Goal: Transaction & Acquisition: Purchase product/service

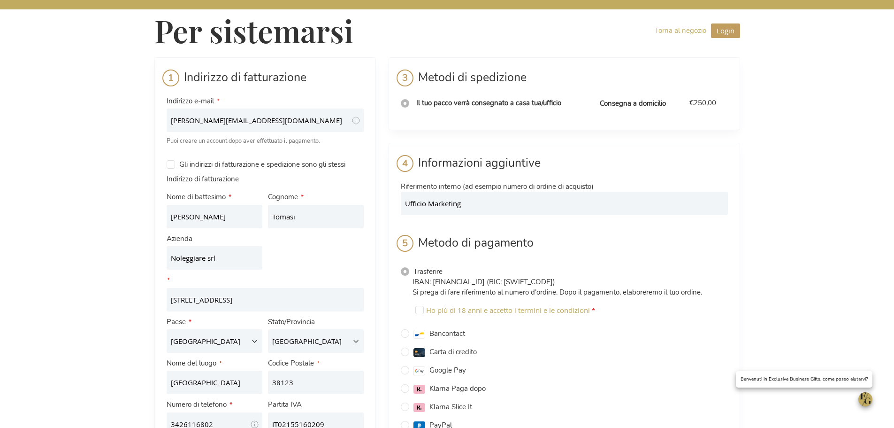
select select "IT"
select select "780"
select select "IT"
select select "788"
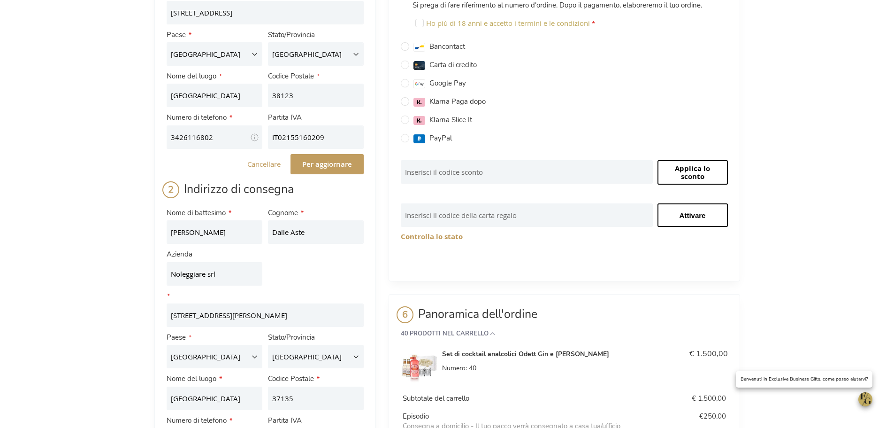
scroll to position [251, 0]
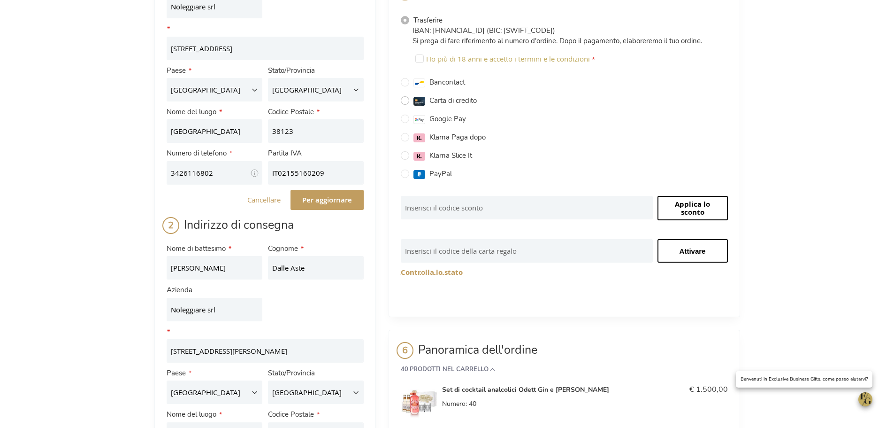
click at [407, 101] on input "Carta di credito" at bounding box center [405, 100] width 8 height 8
radio input "true"
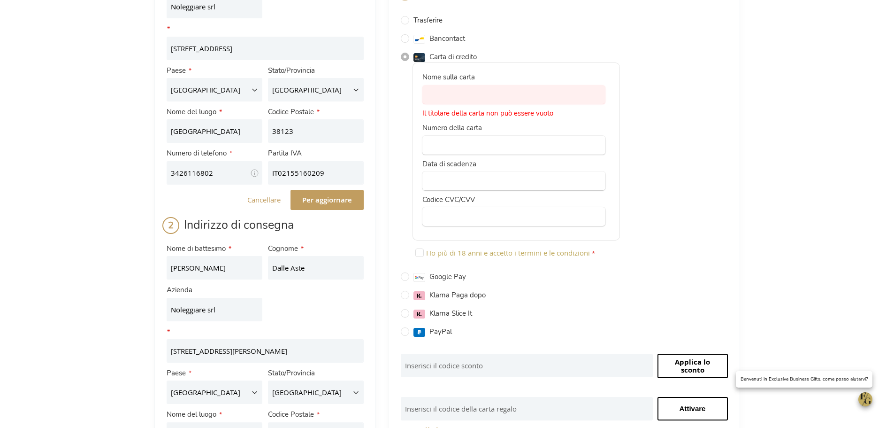
click at [497, 90] on div at bounding box center [513, 94] width 183 height 19
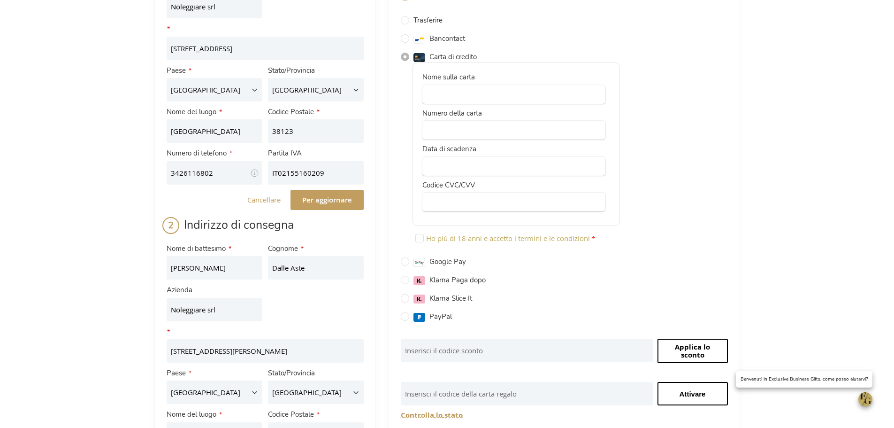
click at [671, 247] on div "Ho più di 18 anni e accetto i termini e le condizioni" at bounding box center [570, 239] width 315 height 18
click at [421, 239] on input "Ho più di 18 anni e accetto i termini e le condizioni" at bounding box center [419, 238] width 8 height 8
checkbox input "true"
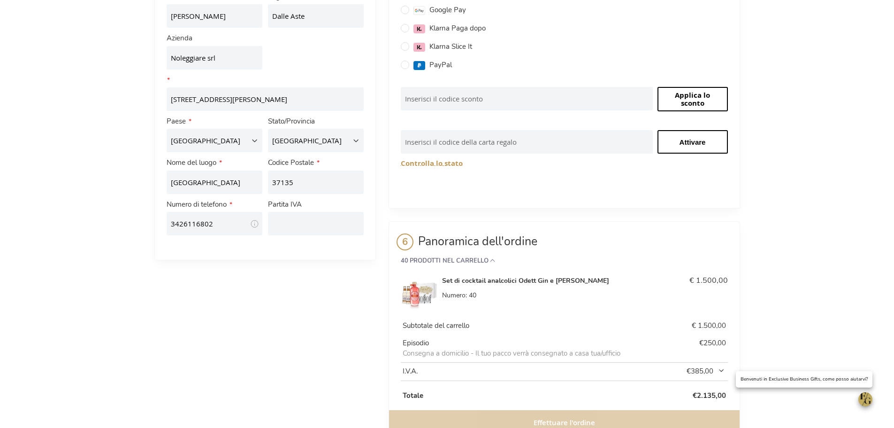
scroll to position [535, 0]
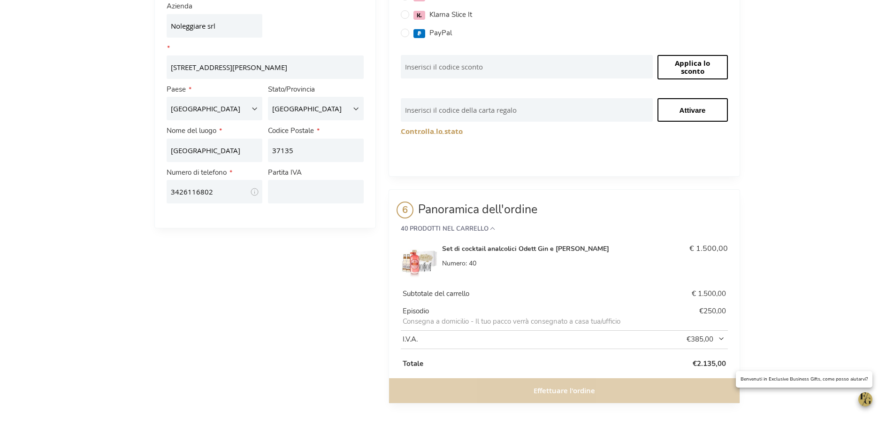
click at [558, 394] on div "Effettuare l'ordine" at bounding box center [564, 390] width 351 height 25
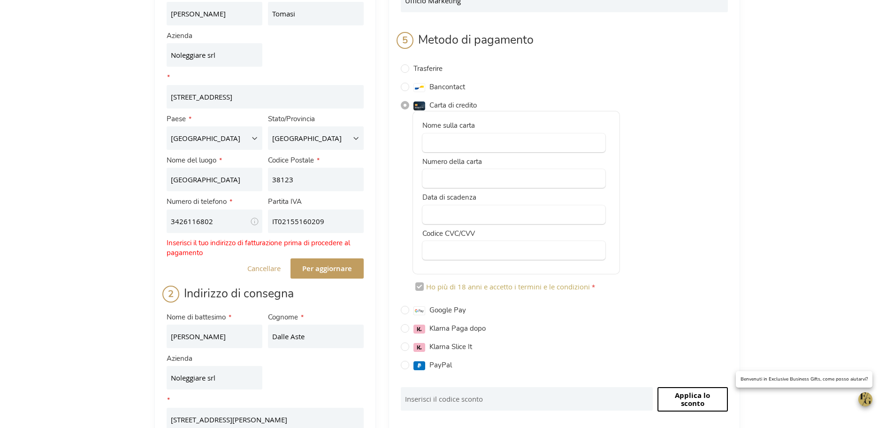
scroll to position [159, 0]
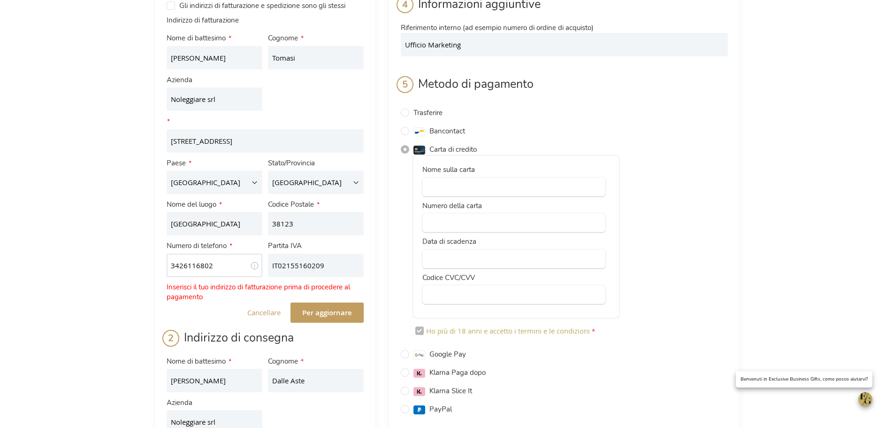
click at [217, 266] on input "3426116802" at bounding box center [215, 264] width 96 height 23
click at [216, 101] on input "Noleggiare srl" at bounding box center [215, 98] width 96 height 23
type input "N"
type input "Noleggiare srl"
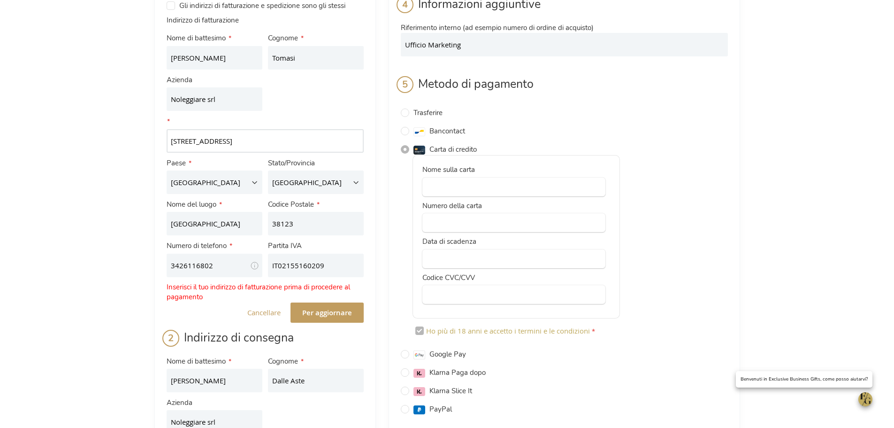
click at [195, 143] on input "Via Del Brennero 62" at bounding box center [265, 140] width 197 height 23
drag, startPoint x: 238, startPoint y: 143, endPoint x: 163, endPoint y: 145, distance: 75.1
click at [164, 144] on div "Indirizzo Linea 1 Via Del Brennero 62" at bounding box center [265, 134] width 203 height 41
type input "Via del Brennero 62"
click at [194, 183] on select "Belgio Germania Francia Italia Lussemburgo Paesi Bassi Austria" at bounding box center [215, 181] width 96 height 23
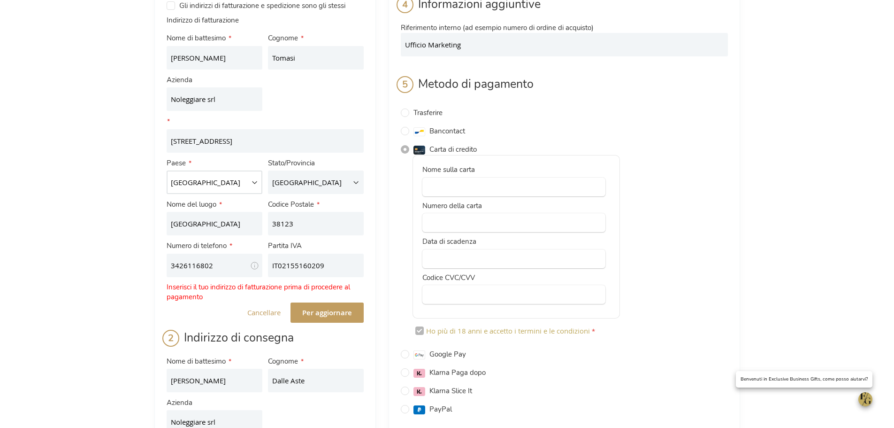
click at [195, 182] on select "Belgio Germania Francia Italia Lussemburgo Paesi Bassi Austria" at bounding box center [215, 181] width 96 height 23
click at [167, 170] on select "Belgio Germania Francia Italia Lussemburgo Paesi Bassi Austria" at bounding box center [215, 181] width 96 height 23
click at [306, 185] on select "Seleziona regione, stato o provincia. Agrigento Alessandria Ancona Aosta Arezzo…" at bounding box center [316, 181] width 96 height 23
click at [268, 170] on select "Seleziona regione, stato o provincia. Agrigento Alessandria Ancona Aosta Arezzo…" at bounding box center [316, 181] width 96 height 23
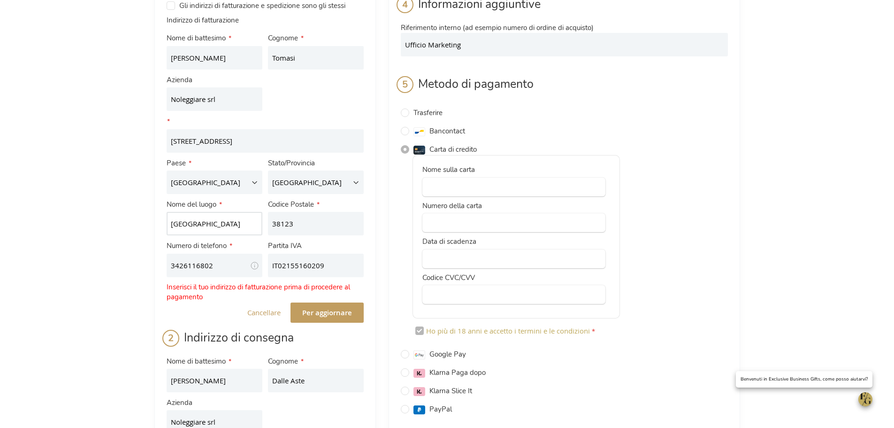
click at [202, 221] on input "[GEOGRAPHIC_DATA]" at bounding box center [215, 223] width 96 height 23
type input "T"
type input "[GEOGRAPHIC_DATA]"
drag, startPoint x: 303, startPoint y: 222, endPoint x: 257, endPoint y: 230, distance: 46.2
click at [257, 230] on fieldset "Nome di battesimo Franco Cognome Tomasi Azienda Noleggiare srl Indirizzo Indiri…" at bounding box center [265, 155] width 203 height 249
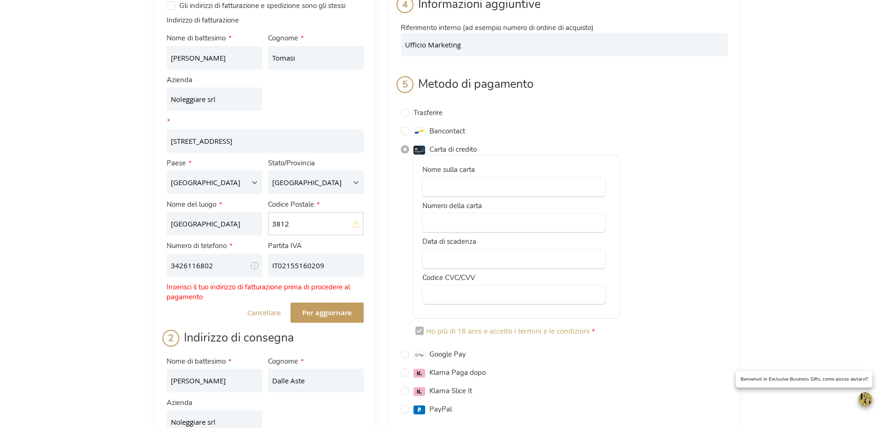
type input "38123"
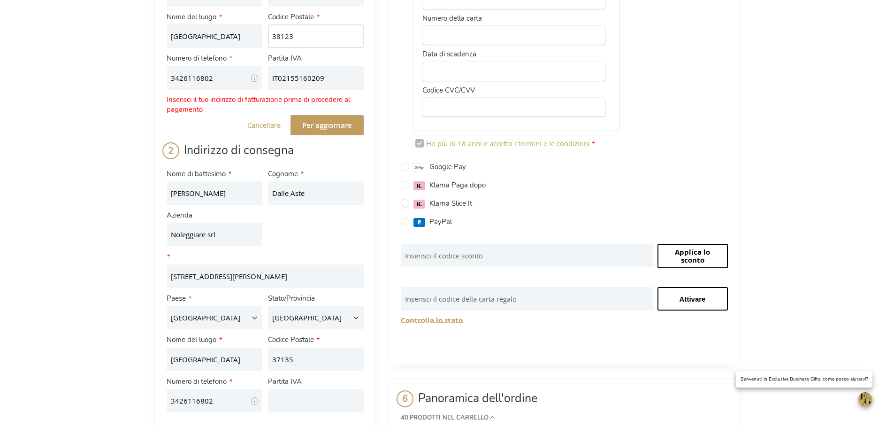
scroll to position [346, 0]
drag, startPoint x: 214, startPoint y: 401, endPoint x: 166, endPoint y: 398, distance: 49.0
click at [166, 398] on div "Numero di telefono 3426116802 Tooltip Voor vragen over de aflevering." at bounding box center [214, 393] width 101 height 41
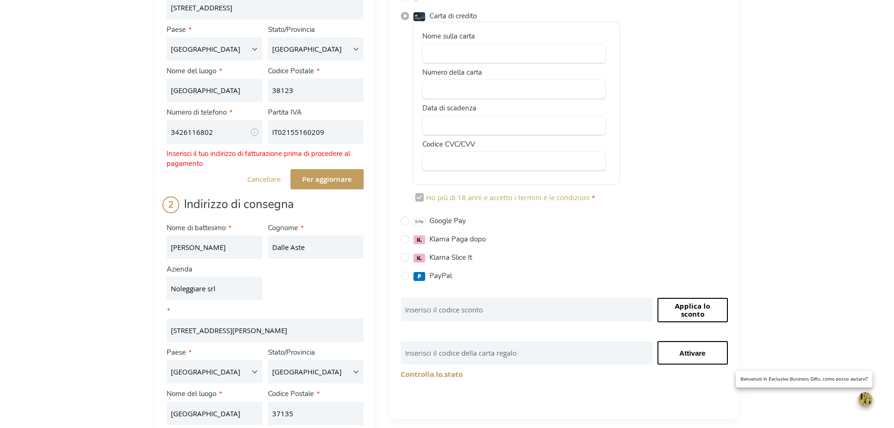
scroll to position [206, 0]
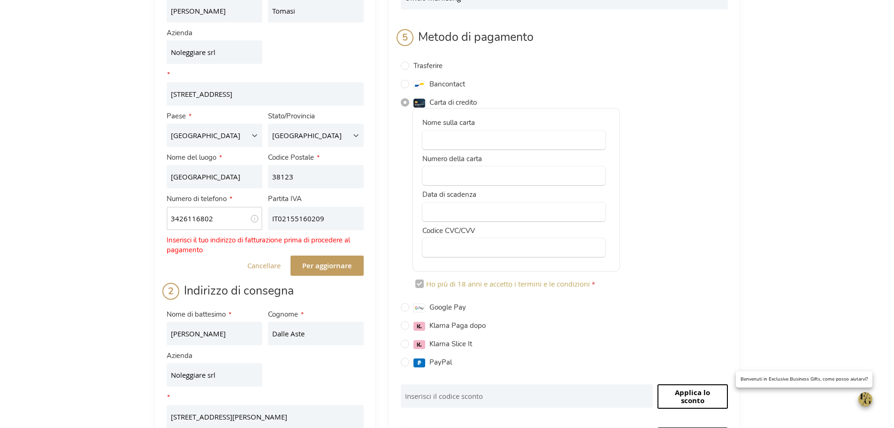
drag, startPoint x: 225, startPoint y: 217, endPoint x: 166, endPoint y: 218, distance: 59.1
click at [167, 218] on input "3426116802" at bounding box center [215, 218] width 96 height 23
click at [315, 128] on select "Seleziona regione, stato o provincia. Agrigento Alessandria Ancona Aosta Arezzo…" at bounding box center [316, 134] width 96 height 23
click at [193, 137] on select "Belgio Germania Francia Italia Lussemburgo Paesi Bassi Austria" at bounding box center [215, 134] width 96 height 23
click at [167, 123] on select "Belgio Germania Francia Italia Lussemburgo Paesi Bassi Austria" at bounding box center [215, 134] width 96 height 23
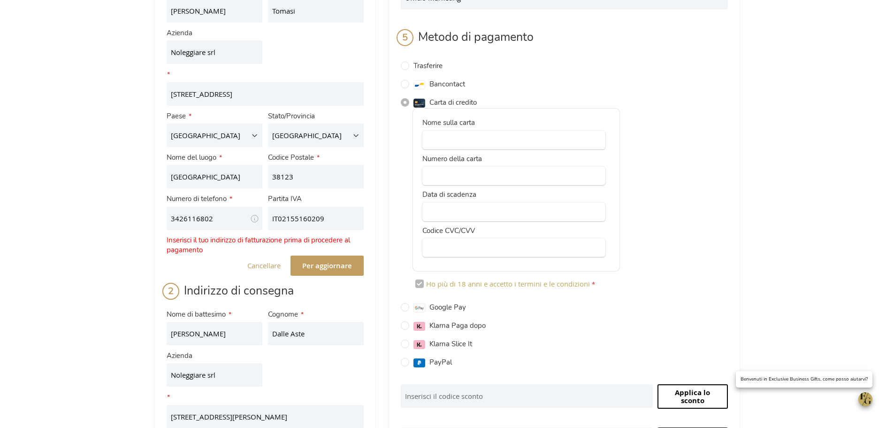
click at [115, 203] on div "Per sistemarsi Torna al negozio Login Sluiten Login Indirizzo e-mail Password L…" at bounding box center [447, 275] width 894 height 962
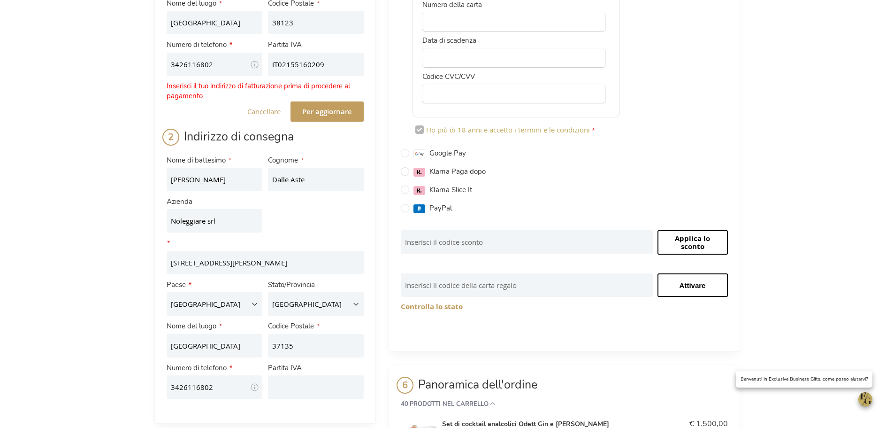
scroll to position [535, 0]
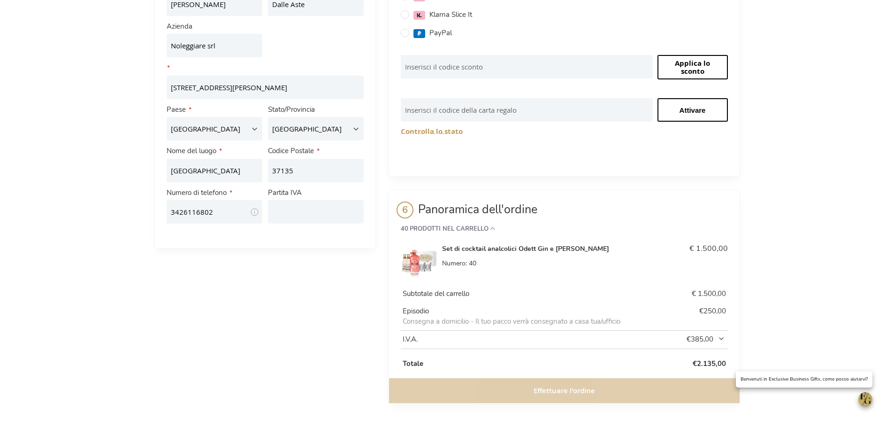
click at [581, 391] on div "Effettuare l'ordine" at bounding box center [564, 390] width 351 height 25
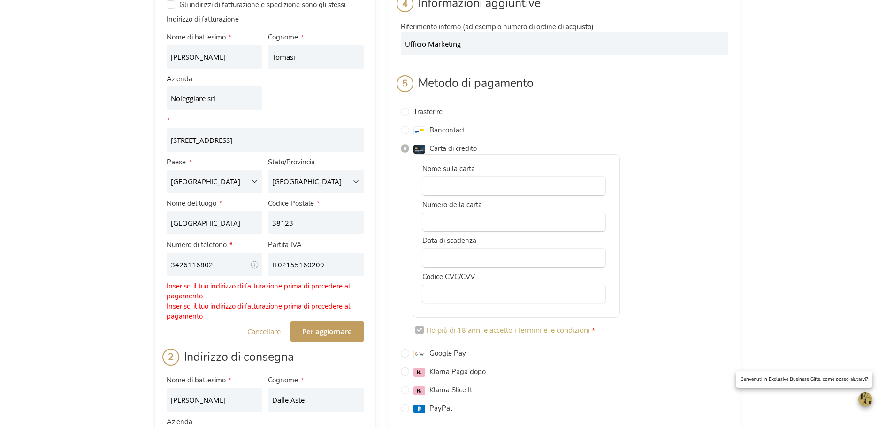
scroll to position [159, 0]
click at [317, 329] on font "Per aggiornare" at bounding box center [327, 332] width 50 height 10
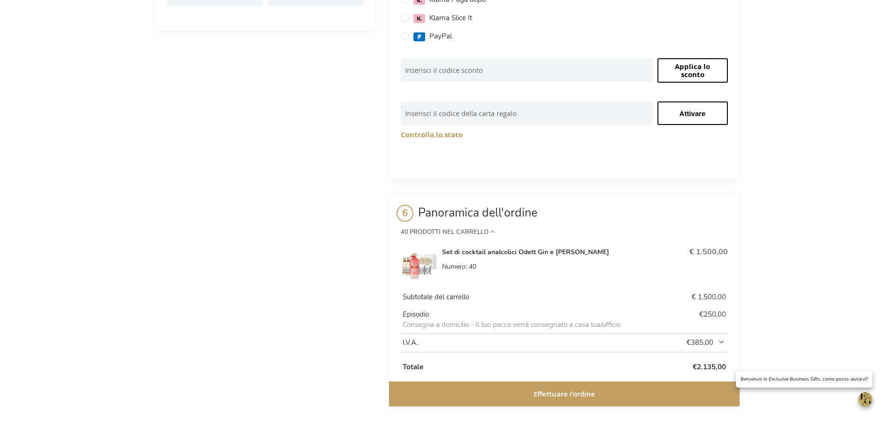
scroll to position [516, 0]
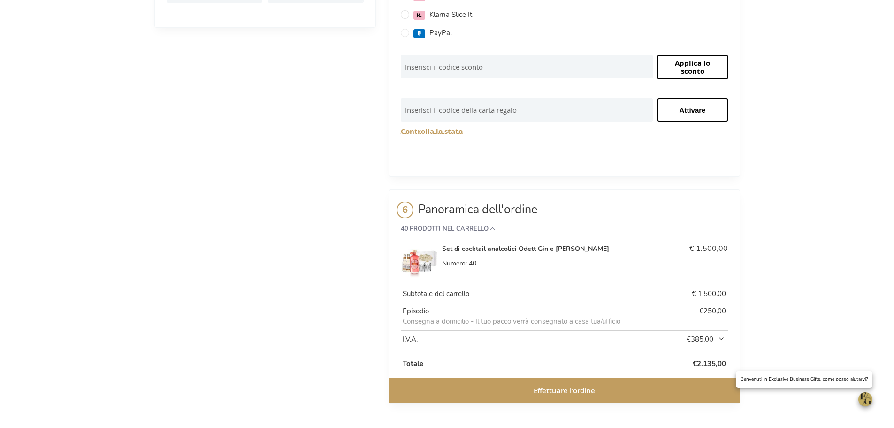
click at [528, 394] on button "Effettuare l'ordine" at bounding box center [564, 390] width 351 height 25
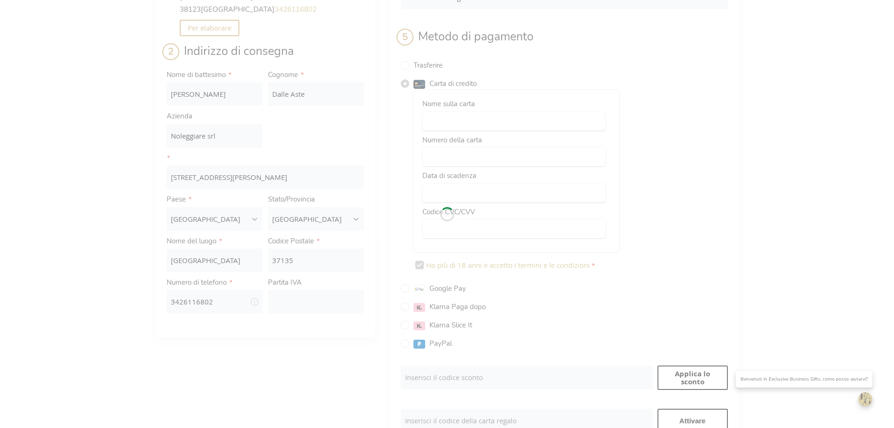
scroll to position [159, 0]
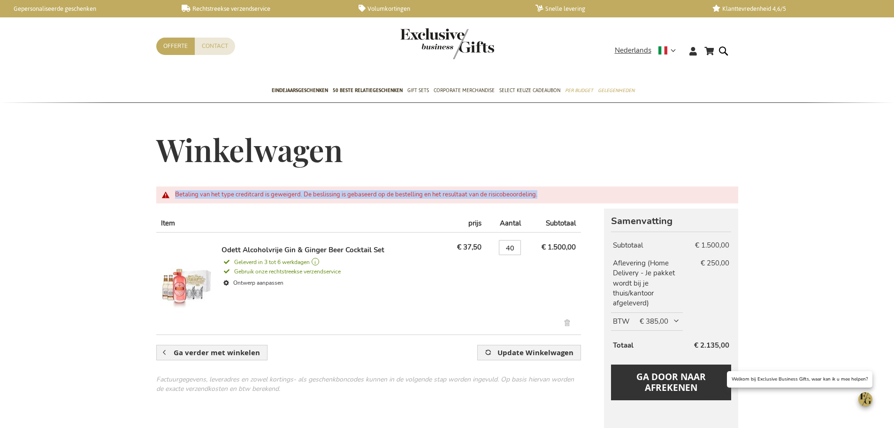
drag, startPoint x: 145, startPoint y: 191, endPoint x: 559, endPoint y: 192, distance: 413.9
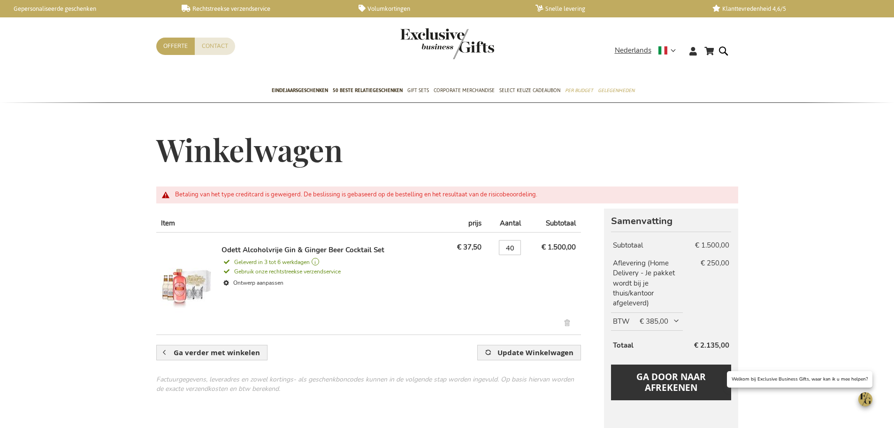
drag, startPoint x: 466, startPoint y: 192, endPoint x: 516, endPoint y: 168, distance: 55.8
click at [516, 168] on div "Winkelwagen" at bounding box center [447, 160] width 582 height 54
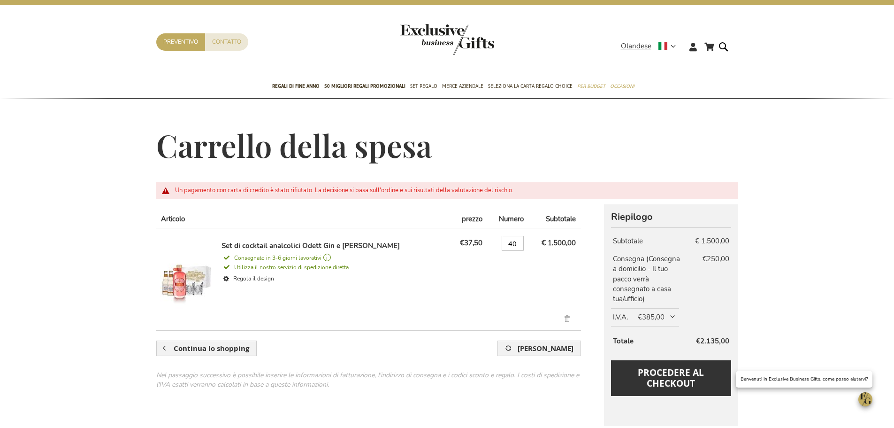
scroll to position [4, 0]
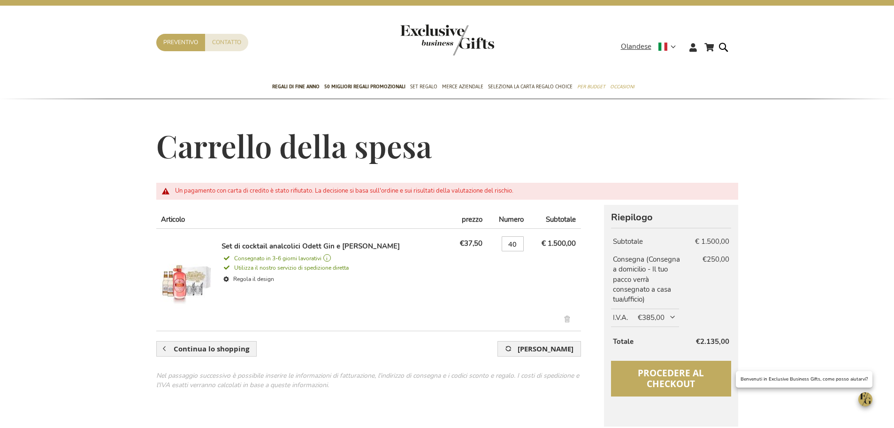
click at [647, 369] on font "Procedere al checkout" at bounding box center [671, 378] width 66 height 23
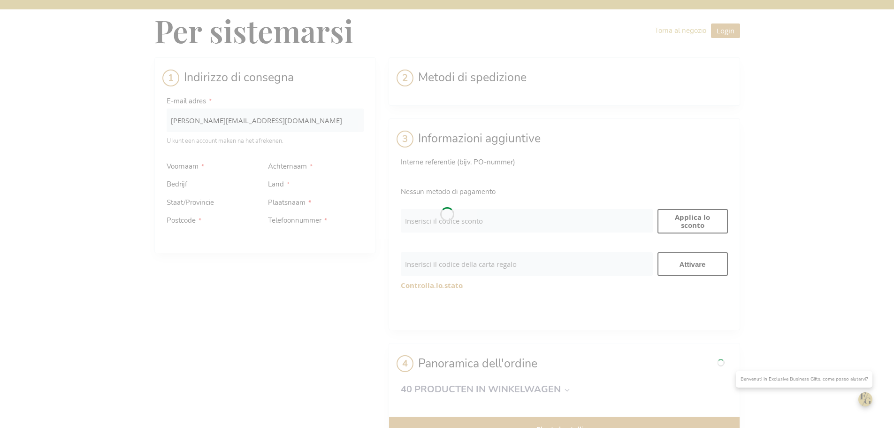
select select "IT"
select select "788"
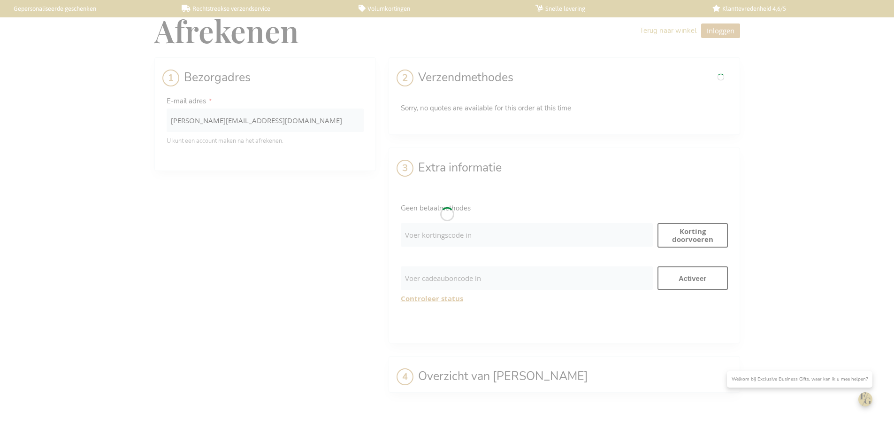
select select "IT"
select select "788"
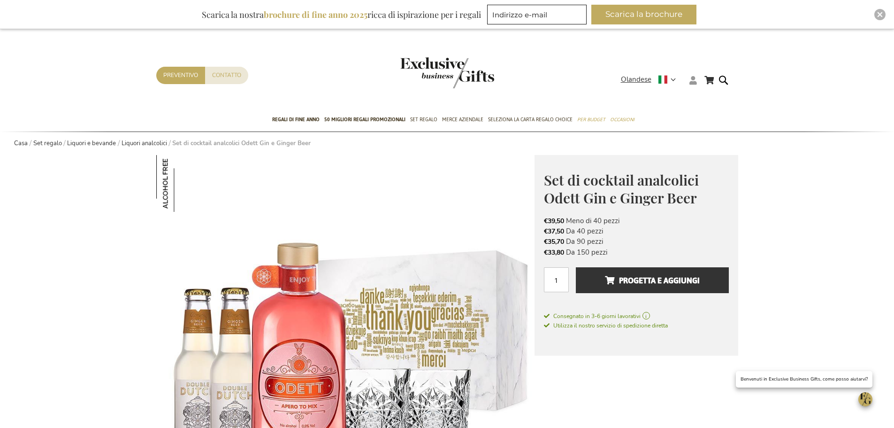
click at [692, 82] on icon at bounding box center [693, 80] width 8 height 8
click at [692, 109] on font "Guardare" at bounding box center [704, 113] width 29 height 9
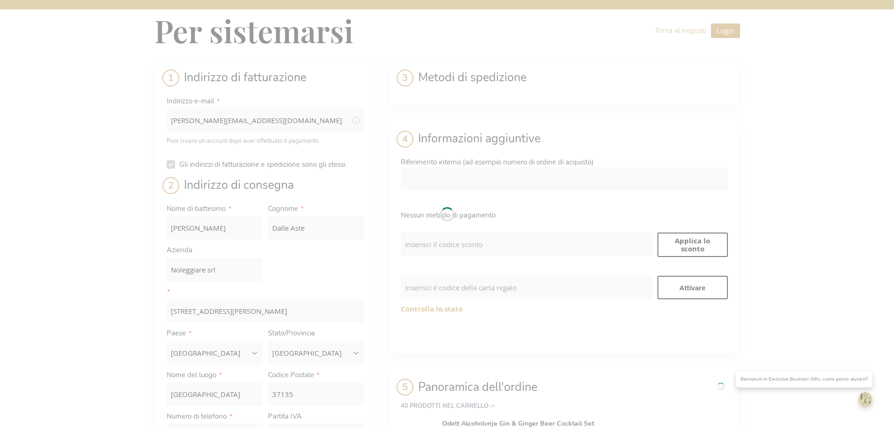
select select "IT"
select select "788"
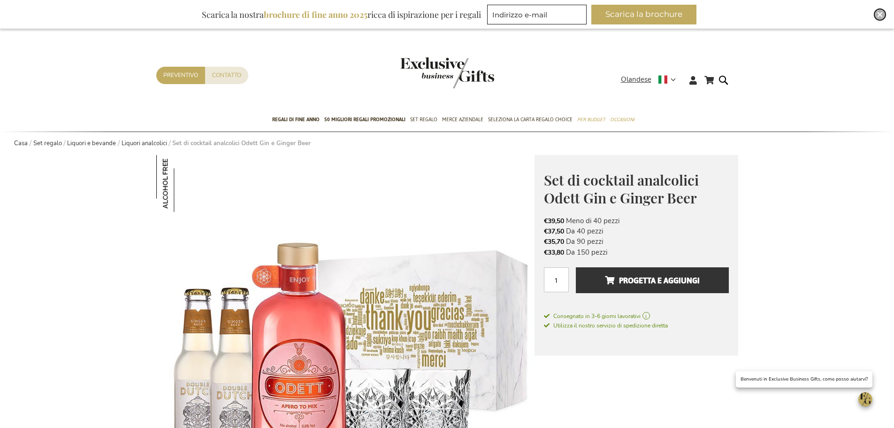
click at [882, 12] on img "Vicino" at bounding box center [880, 15] width 6 height 6
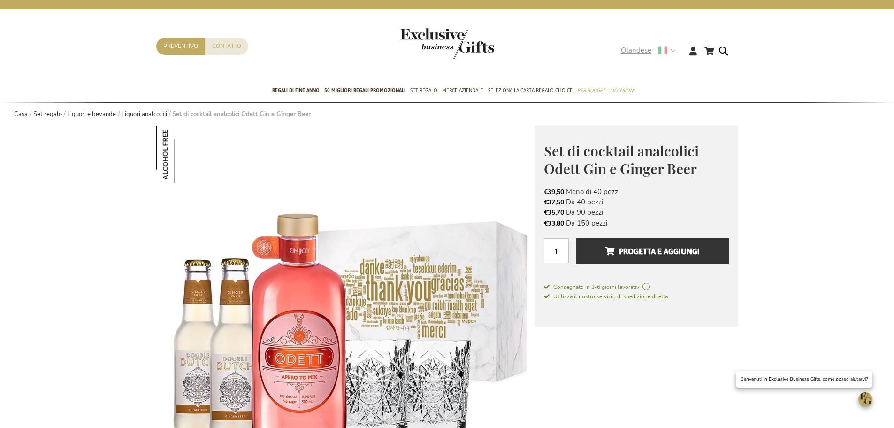
click at [675, 50] on div "Olandese" at bounding box center [651, 50] width 61 height 11
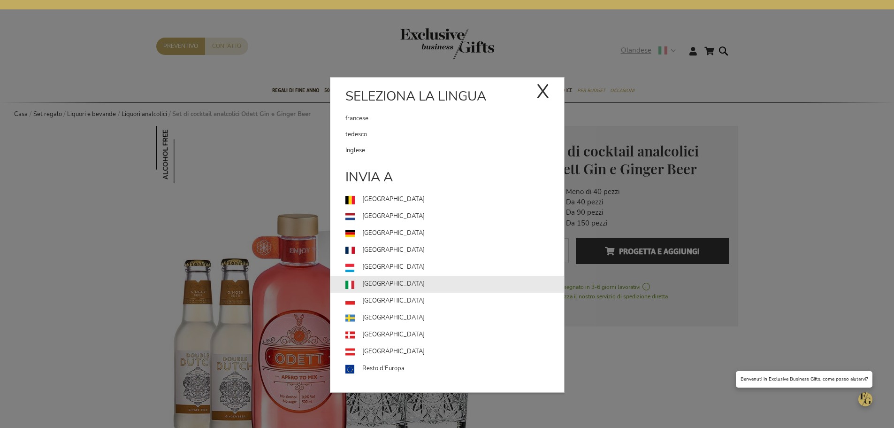
click at [377, 283] on link "[GEOGRAPHIC_DATA]" at bounding box center [454, 283] width 219 height 17
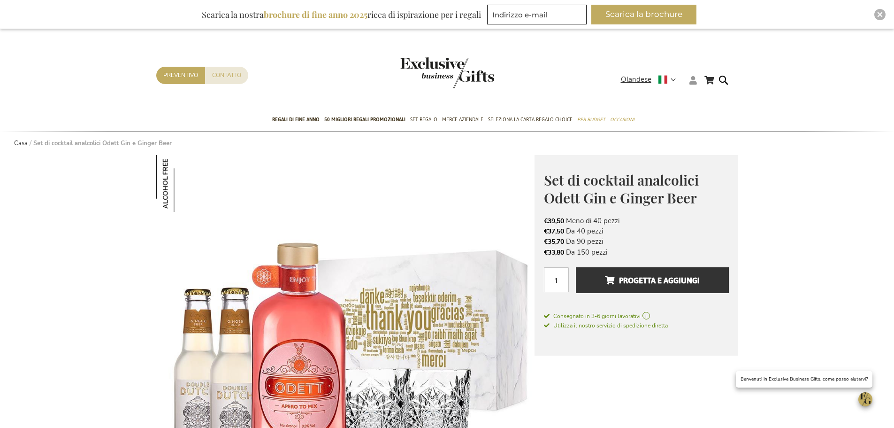
click at [695, 81] on icon at bounding box center [693, 80] width 8 height 8
click at [697, 110] on font "Guardare" at bounding box center [704, 113] width 29 height 9
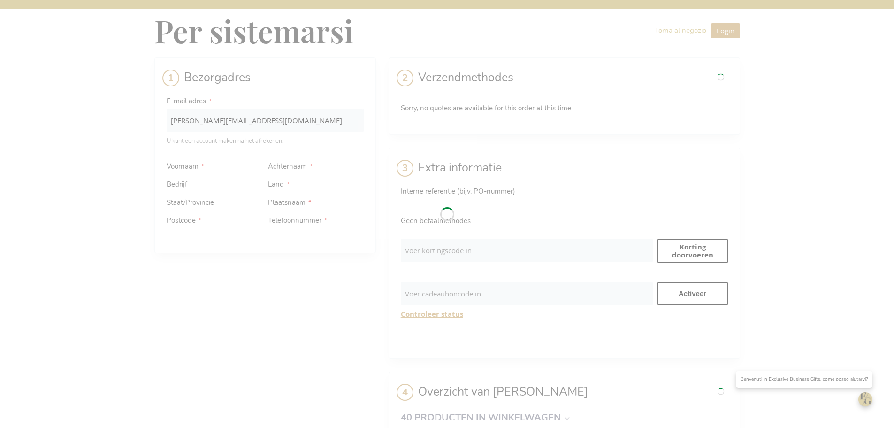
select select "IT"
select select "788"
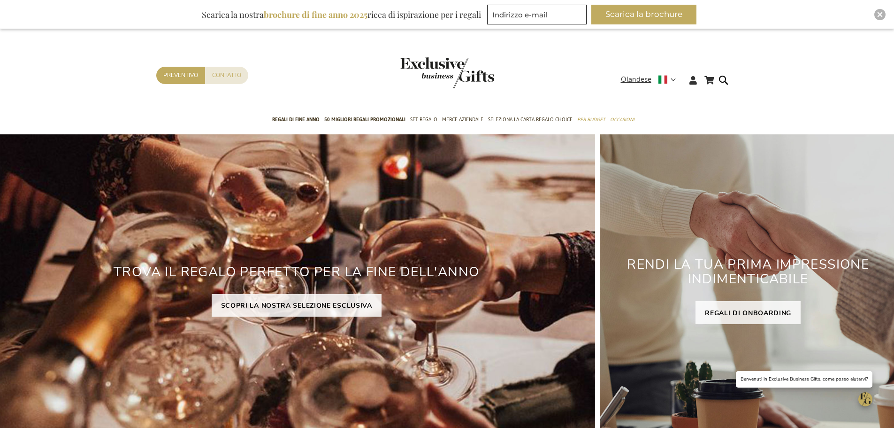
click at [551, 66] on div "Carrello della spesa Carrello della spesa Vicino Non ci sono articoli nel tuo c…" at bounding box center [447, 82] width 894 height 51
click at [878, 12] on img "Vicino" at bounding box center [880, 15] width 6 height 6
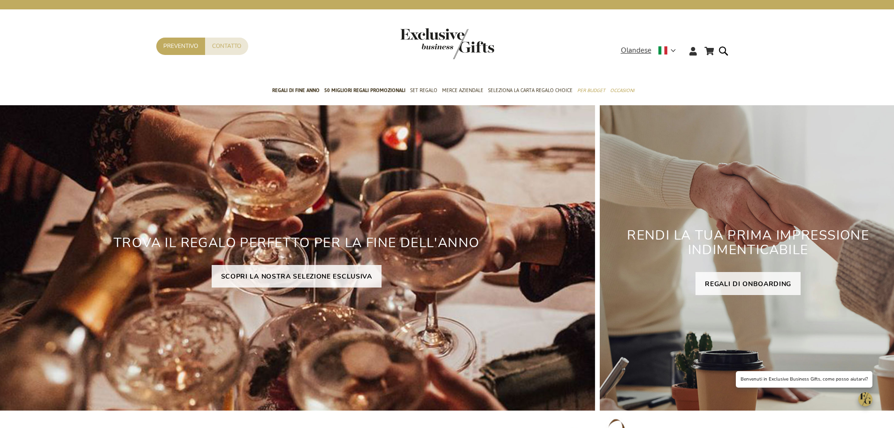
click at [245, 86] on ul "Nuovi arrivi I 50 MIGLIORI REGALI Regali di fine anno 50 migliori regali promoz…" at bounding box center [447, 90] width 597 height 23
click at [691, 50] on icon at bounding box center [693, 51] width 8 height 8
click at [695, 83] on font "Guardare" at bounding box center [704, 84] width 29 height 9
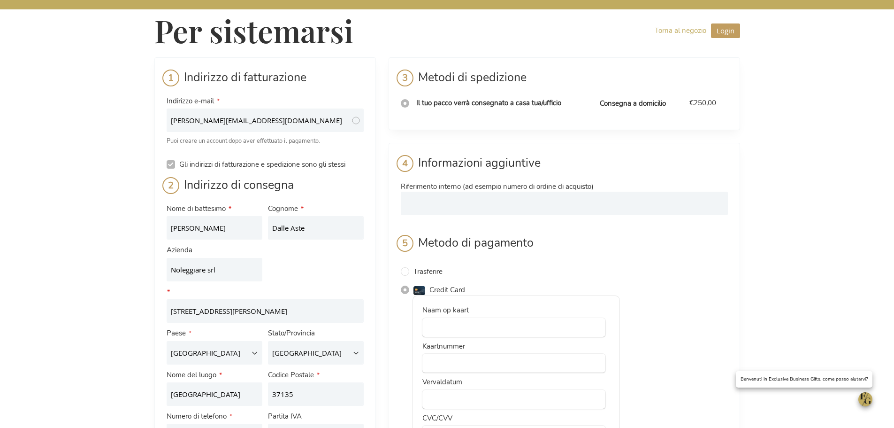
select select "IT"
select select "788"
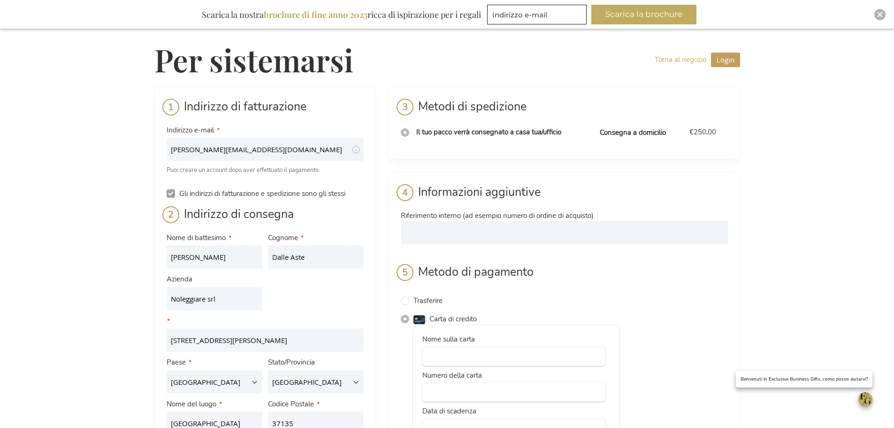
click at [174, 193] on input "Gli indirizzi di fatturazione e spedizione sono gli stessi" at bounding box center [171, 193] width 8 height 8
checkbox input "false"
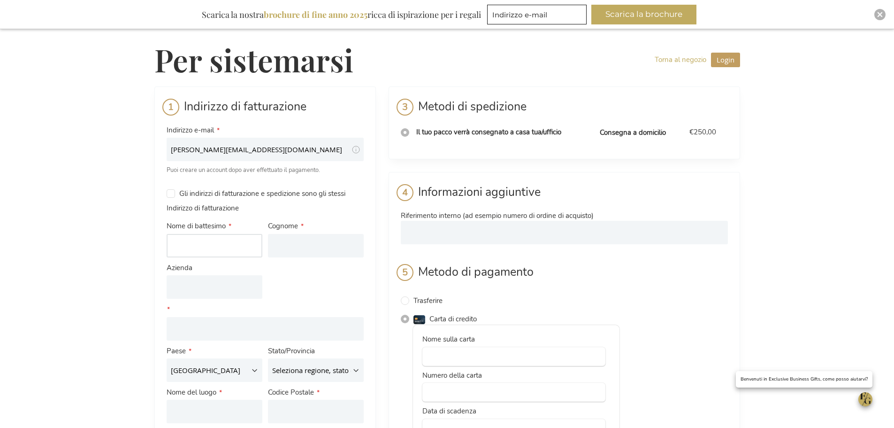
click at [209, 245] on input "Nome di battesimo" at bounding box center [215, 245] width 96 height 23
type input "Franco"
click at [302, 246] on input "Cognome" at bounding box center [316, 245] width 96 height 23
type input "Tomaso"
click at [217, 293] on input "Azienda" at bounding box center [215, 286] width 96 height 23
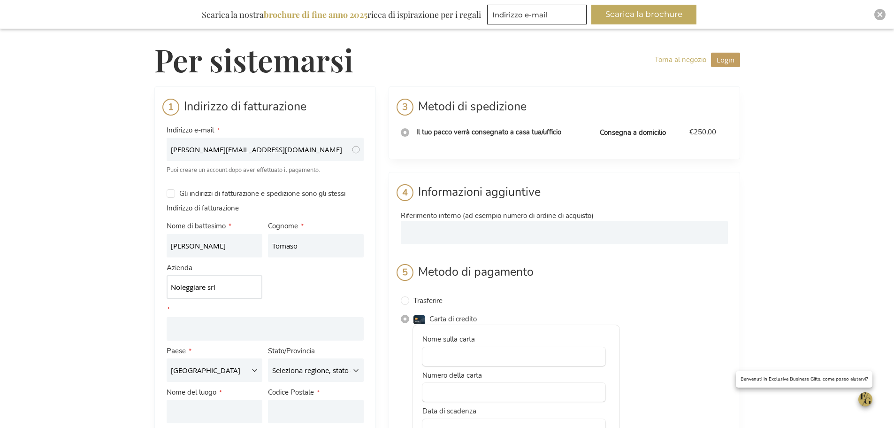
type input "Noleggiare srl"
click at [191, 328] on input "Indirizzo Linea 1" at bounding box center [265, 328] width 197 height 23
click at [289, 280] on fieldset "Nome di battesimo Franco Cognome Tomaso Azienda Noleggiare srl Indirizzo Indiri…" at bounding box center [265, 342] width 203 height 249
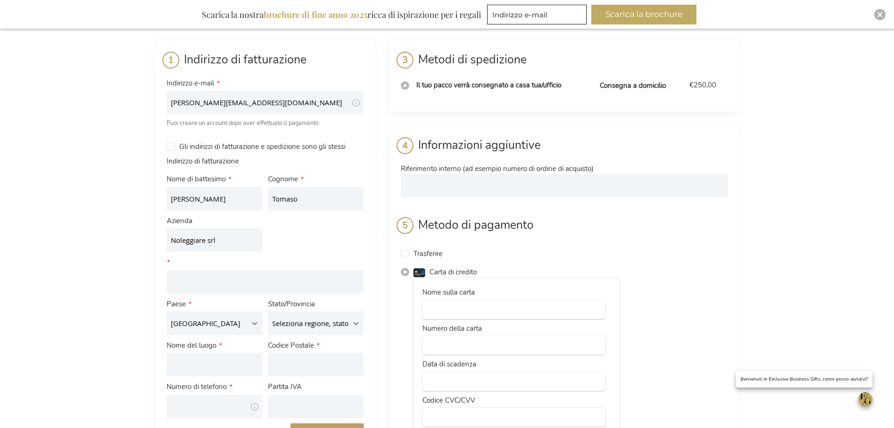
scroll to position [94, 0]
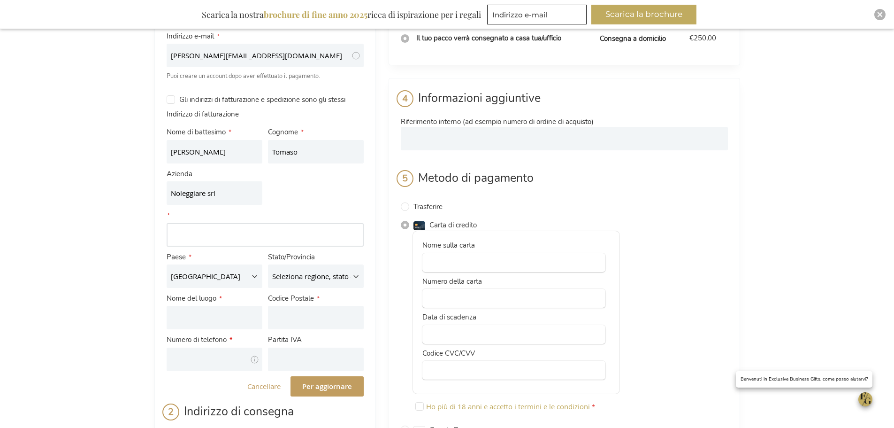
click at [272, 237] on input "Indirizzo Linea 1" at bounding box center [265, 234] width 197 height 23
click at [343, 303] on div "Codice Postale" at bounding box center [315, 311] width 101 height 41
click at [248, 232] on input "Indirizzo Linea 1" at bounding box center [265, 234] width 197 height 23
paste input "Via Del Brennero 62"
type input "Via Del Brennero 62"
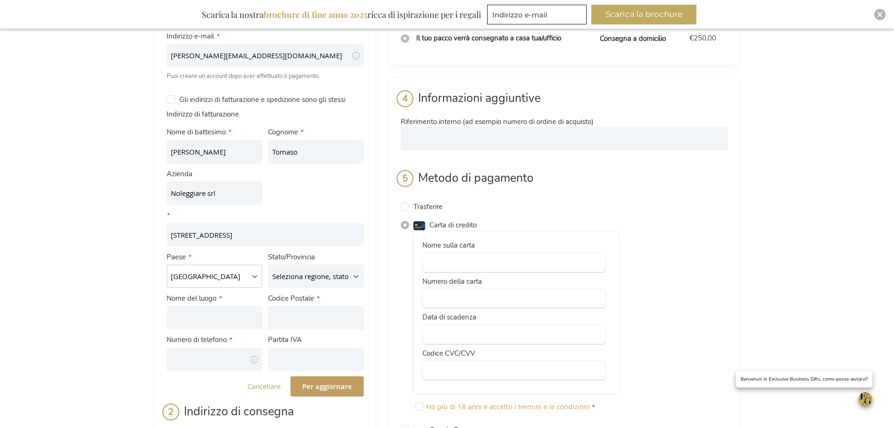
click at [184, 278] on select "Belgio Germania Francia Italia Lussemburgo Paesi Bassi Austria" at bounding box center [215, 275] width 96 height 23
select select "IT"
click at [167, 264] on select "Belgio Germania Francia Italia Lussemburgo Paesi Bassi Austria" at bounding box center [215, 275] width 96 height 23
click at [314, 278] on select "Seleziona regione, stato o provincia. Agrigento Alessandria Ancona Aosta Arezzo…" at bounding box center [316, 275] width 96 height 23
select select "780"
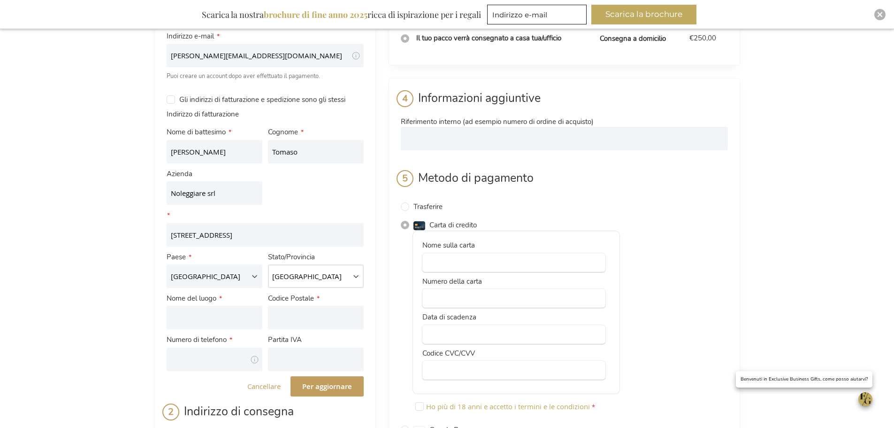
click at [268, 264] on select "Seleziona regione, stato o provincia. Agrigento Alessandria Ancona Aosta Arezzo…" at bounding box center [316, 275] width 96 height 23
click at [231, 319] on input "Nome del luogo" at bounding box center [215, 317] width 96 height 23
type input "[GEOGRAPHIC_DATA]"
click at [293, 316] on input "Codice Postale" at bounding box center [316, 317] width 96 height 23
type input "38123"
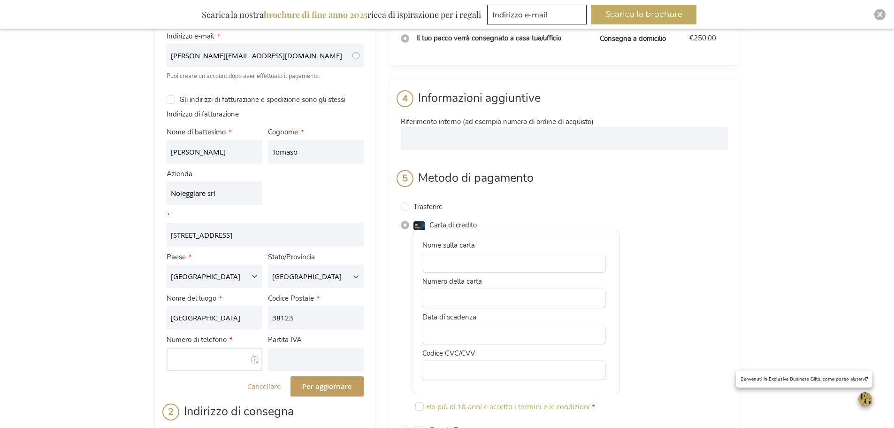
click at [206, 359] on body "Il negozio non funzionerà correttamente se i cookie sono disabilitati. Per sist…" at bounding box center [447, 392] width 894 height 973
paste input "+39 3426116802"
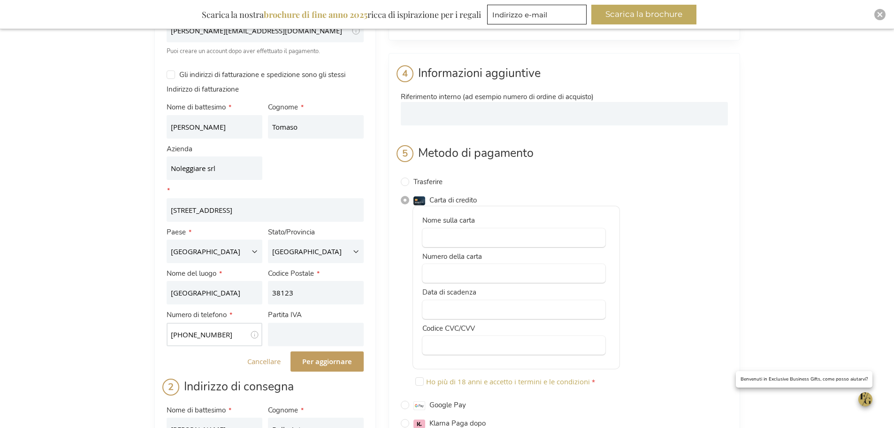
scroll to position [141, 0]
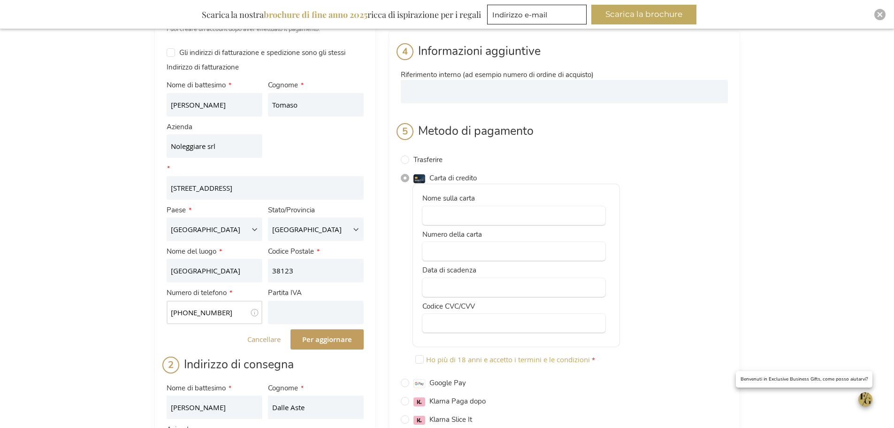
type input "+39 3426116802"
click at [312, 338] on font "Per aggiornare" at bounding box center [327, 339] width 50 height 10
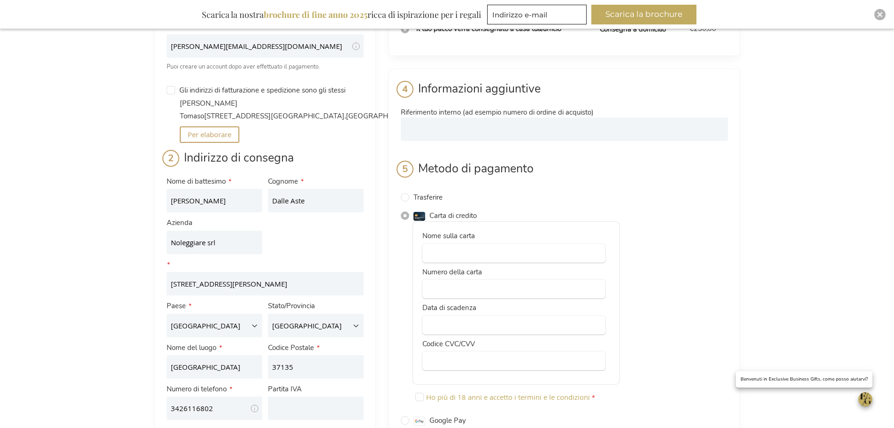
scroll to position [47, 0]
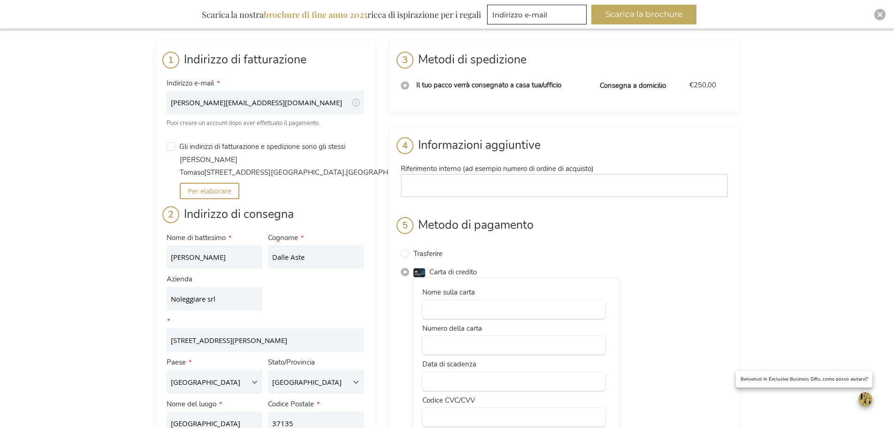
click at [456, 188] on input "Riferimento interno (ad esempio numero di ordine di acquisto)" at bounding box center [564, 185] width 327 height 23
type input "Ufficio Marketing"
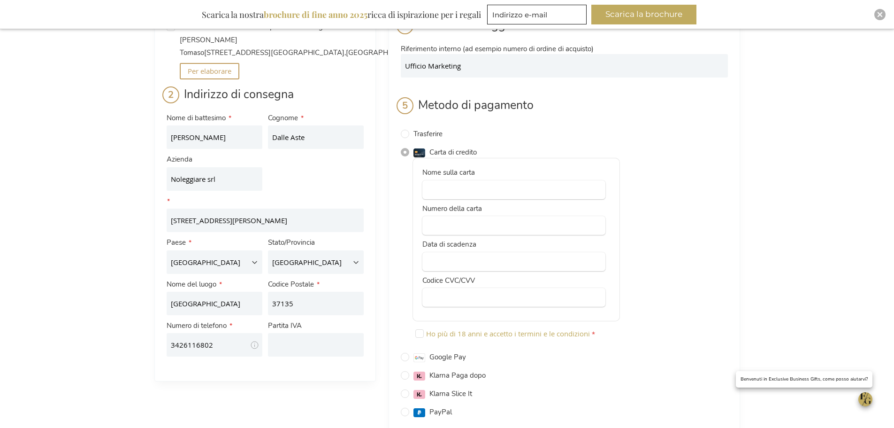
scroll to position [188, 0]
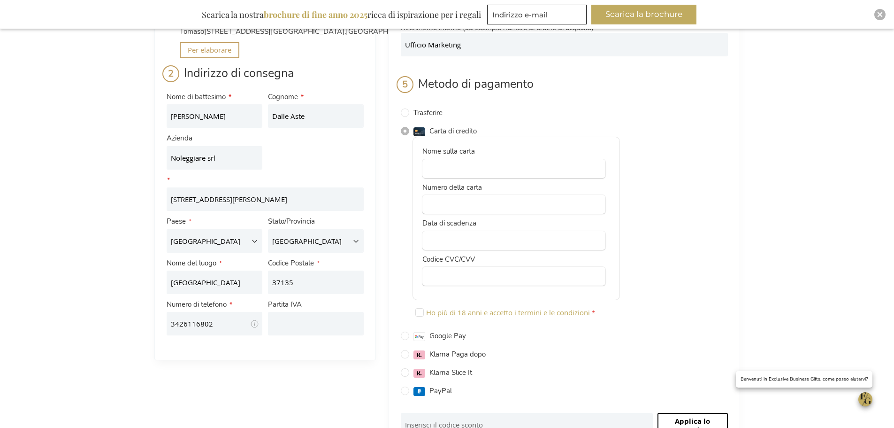
click at [427, 240] on div at bounding box center [513, 240] width 183 height 19
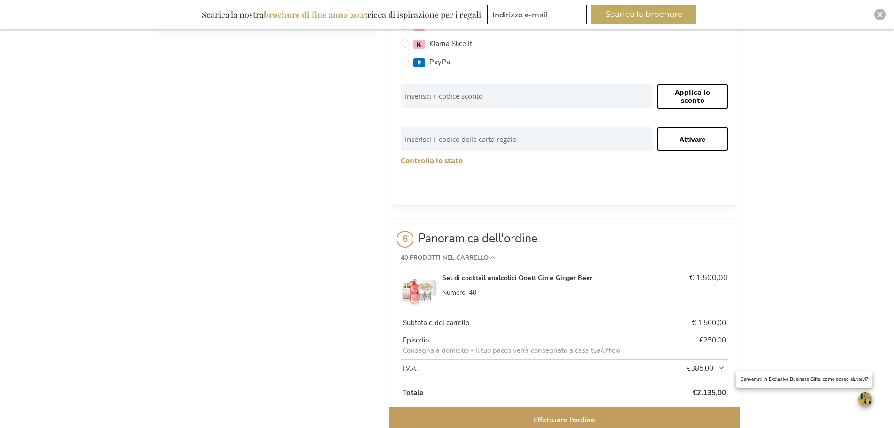
scroll to position [545, 0]
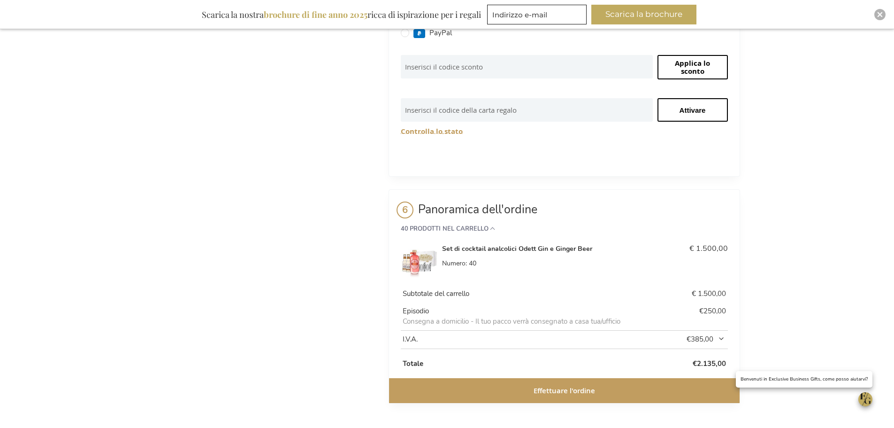
click at [592, 389] on font "Effettuare l'ordine" at bounding box center [564, 390] width 61 height 10
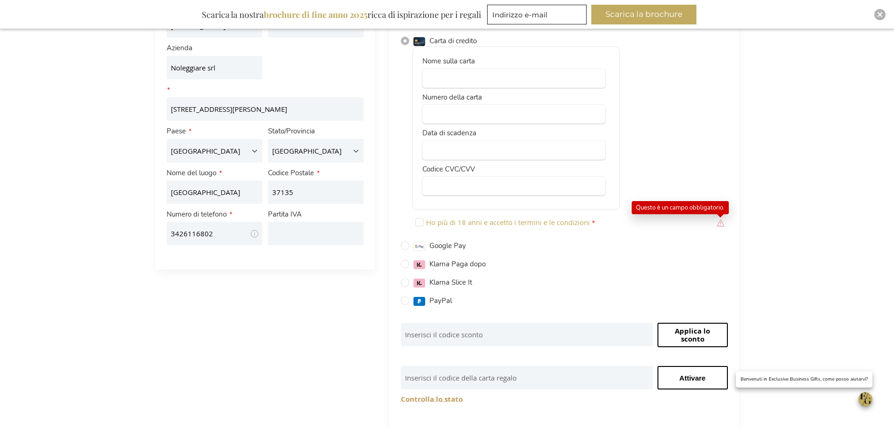
scroll to position [229, 0]
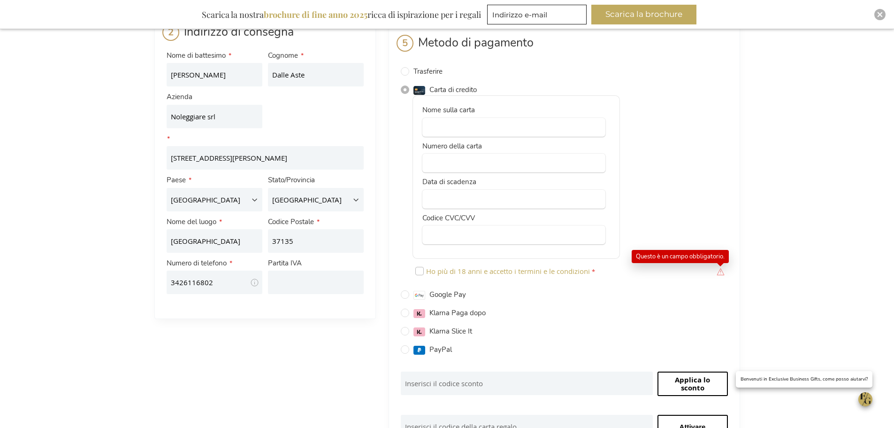
click at [419, 271] on input "Ho più di 18 anni e accetto i termini e le condizioni" at bounding box center [419, 271] width 8 height 8
checkbox input "true"
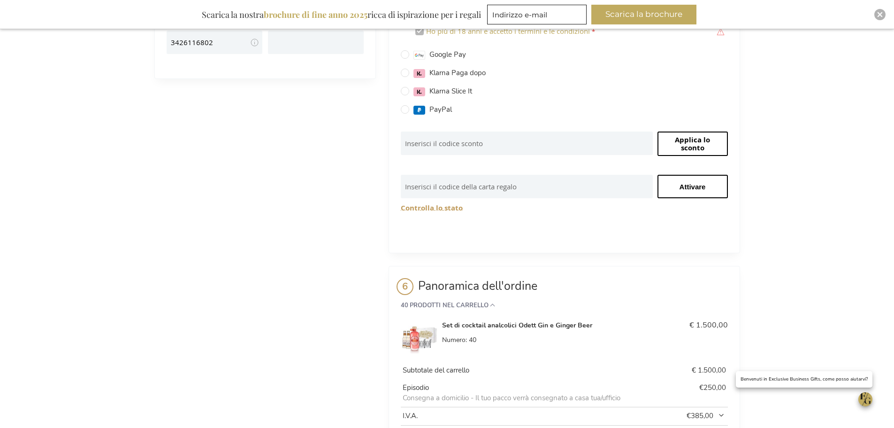
scroll to position [545, 0]
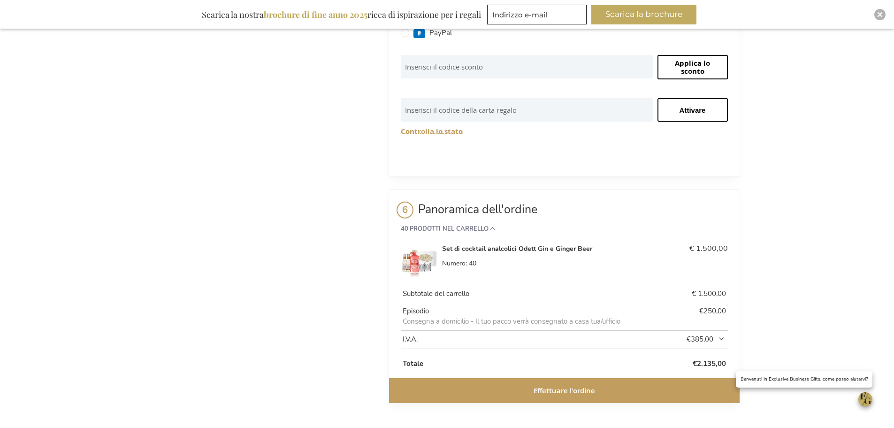
click at [500, 391] on button "Effettuare l'ordine" at bounding box center [564, 390] width 351 height 25
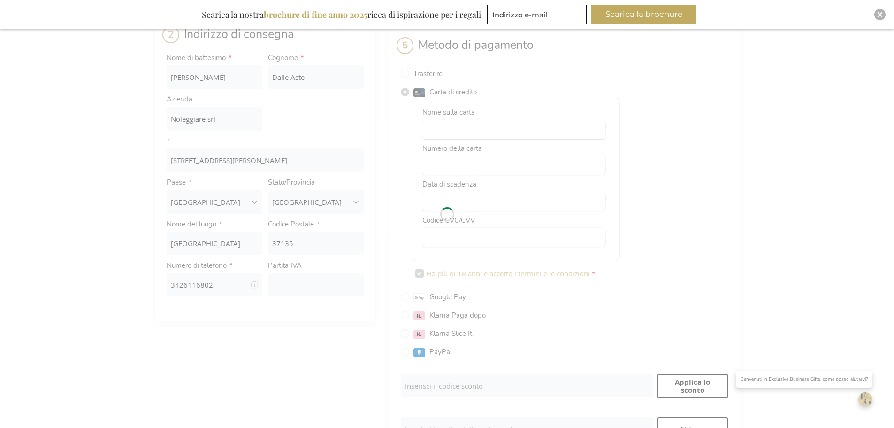
scroll to position [188, 0]
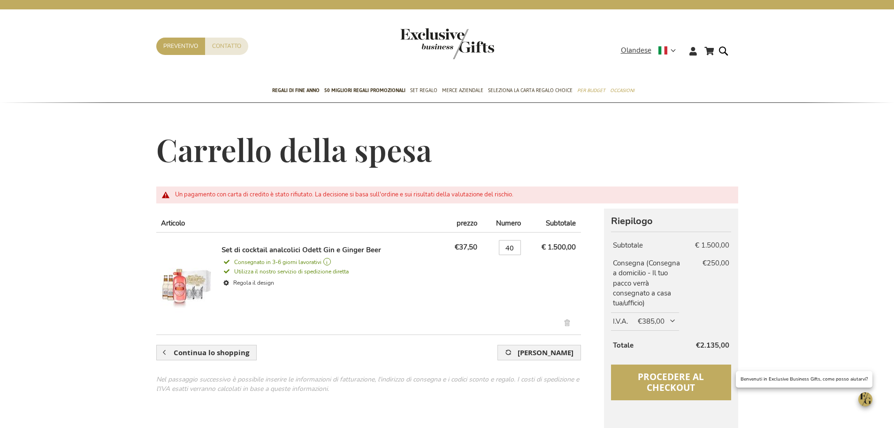
click at [651, 378] on font "Procedere al checkout" at bounding box center [671, 381] width 66 height 23
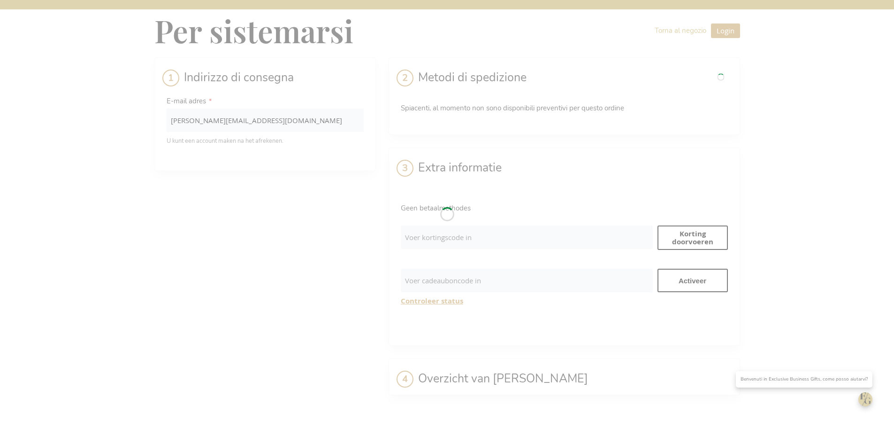
select select "IT"
select select "788"
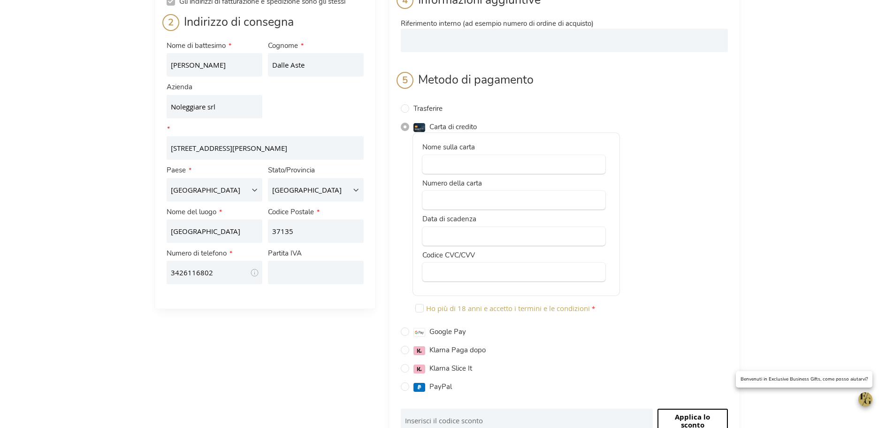
scroll to position [141, 0]
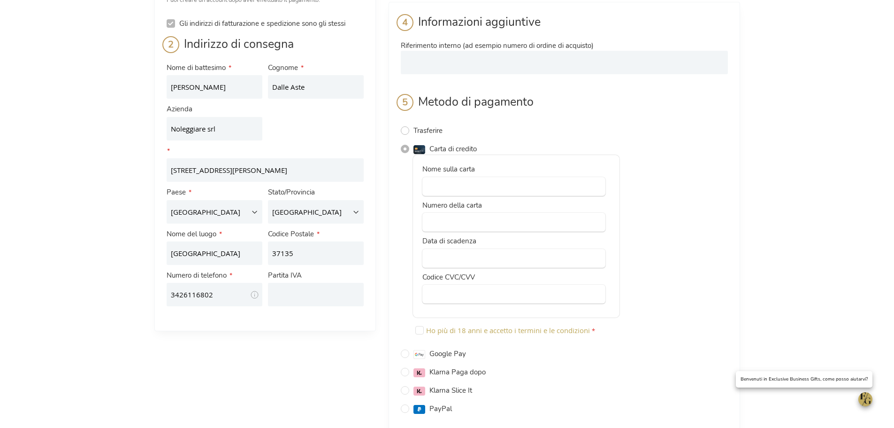
click at [406, 132] on input "Trasferire" at bounding box center [405, 130] width 8 height 8
radio input "true"
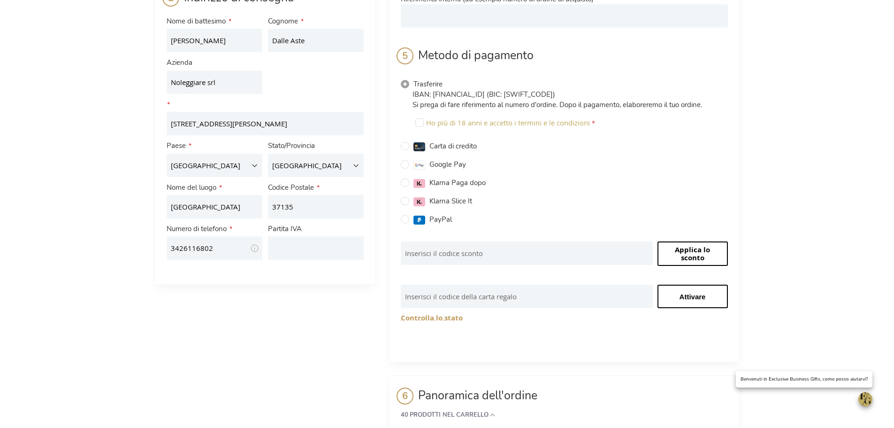
scroll to position [186, 0]
